Goal: Information Seeking & Learning: Learn about a topic

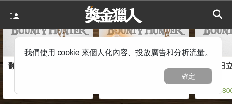
scroll to position [0, 192]
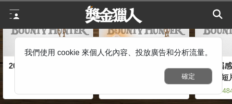
click at [189, 72] on button "確定" at bounding box center [188, 76] width 48 height 16
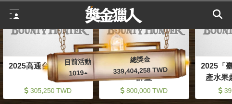
scroll to position [0, 288]
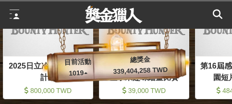
click at [12, 14] on div at bounding box center [15, 15] width 10 height 10
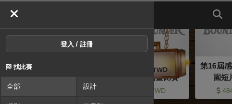
click at [23, 82] on link "全部" at bounding box center [38, 86] width 75 height 19
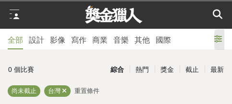
click at [215, 40] on icon at bounding box center [218, 39] width 8 height 8
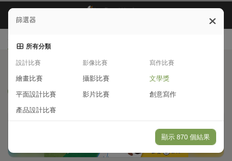
click at [159, 81] on span "文學獎" at bounding box center [160, 79] width 20 height 9
click at [164, 91] on span "創意寫作" at bounding box center [163, 93] width 27 height 9
drag, startPoint x: 182, startPoint y: 137, endPoint x: 184, endPoint y: 114, distance: 23.6
click at [182, 104] on button "顯示 870 個結果" at bounding box center [185, 137] width 61 height 16
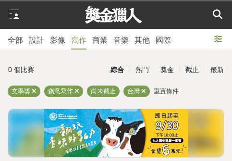
drag, startPoint x: 193, startPoint y: 69, endPoint x: 194, endPoint y: 38, distance: 31.3
click at [194, 68] on div "截止" at bounding box center [192, 70] width 25 height 17
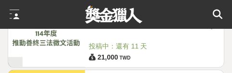
scroll to position [702, 0]
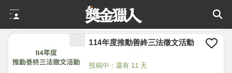
click at [167, 39] on link "114年度推動善終三法徵文活動" at bounding box center [147, 42] width 117 height 11
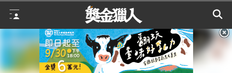
scroll to position [96, 0]
click at [224, 33] on icon at bounding box center [224, 32] width 11 height 11
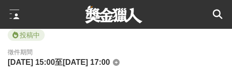
scroll to position [481, 0]
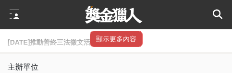
click at [120, 33] on button "顯示更多內容" at bounding box center [116, 39] width 53 height 16
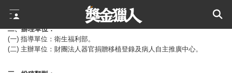
scroll to position [673, 0]
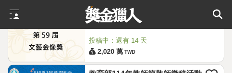
scroll to position [846, 0]
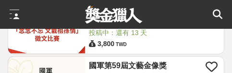
click at [147, 62] on link "國軍第59屆文藝金像獎" at bounding box center [147, 66] width 117 height 11
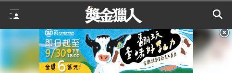
click at [223, 34] on icon at bounding box center [224, 32] width 11 height 11
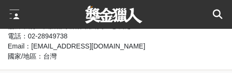
scroll to position [433, 0]
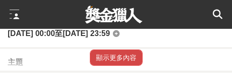
click at [127, 60] on button "顯示更多內容" at bounding box center [116, 58] width 53 height 16
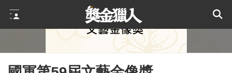
scroll to position [173, 0]
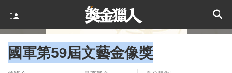
drag, startPoint x: 12, startPoint y: 54, endPoint x: 181, endPoint y: 50, distance: 169.3
click at [188, 50] on div "國軍第59屆文藝金像獎" at bounding box center [116, 53] width 217 height 22
copy span "國軍第59屆文藝金像獎"
